Goal: Navigation & Orientation: Find specific page/section

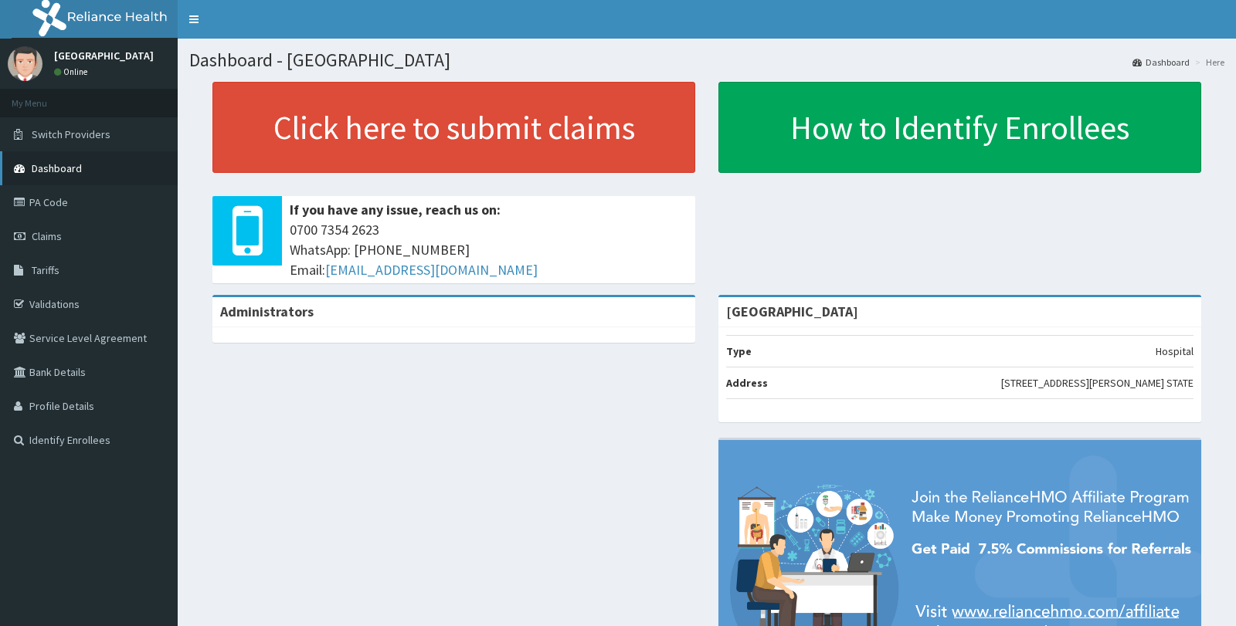
click at [87, 161] on link "Dashboard" at bounding box center [89, 168] width 178 height 34
click at [70, 297] on link "Validations" at bounding box center [89, 304] width 178 height 34
